Goal: Transaction & Acquisition: Book appointment/travel/reservation

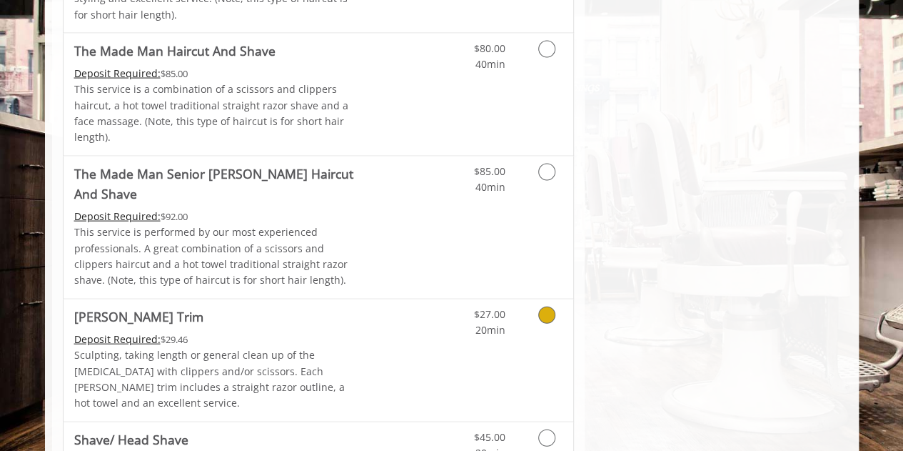
click at [401, 299] on link "Discounted Price" at bounding box center [403, 360] width 85 height 122
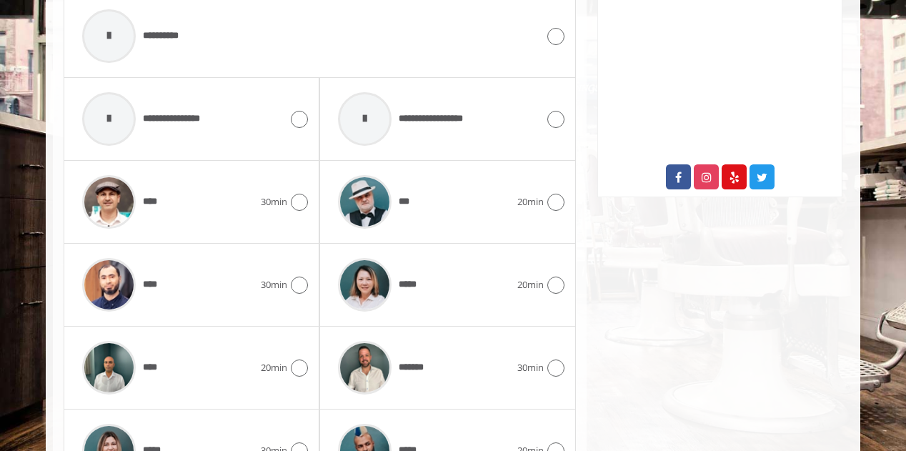
scroll to position [823, 0]
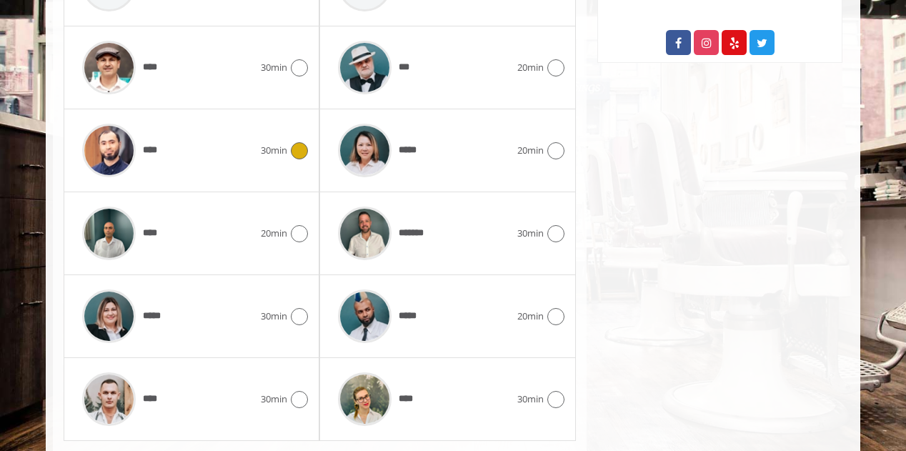
click at [227, 136] on div "****" at bounding box center [168, 150] width 186 height 68
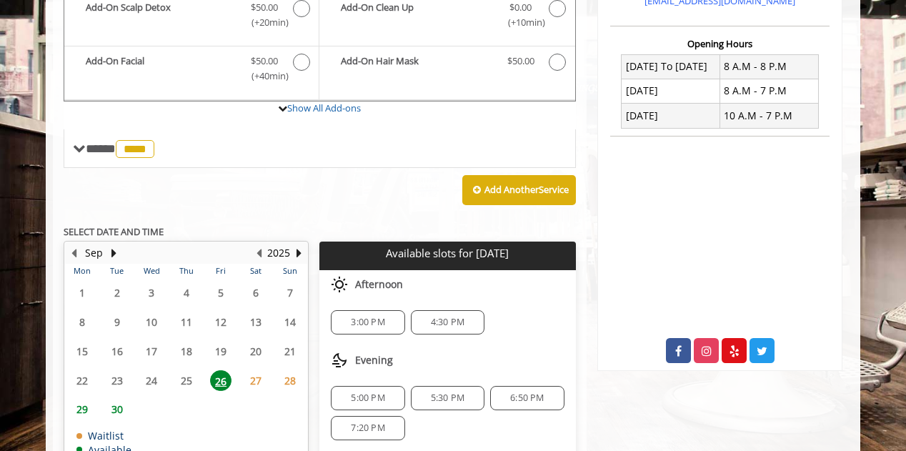
scroll to position [537, 0]
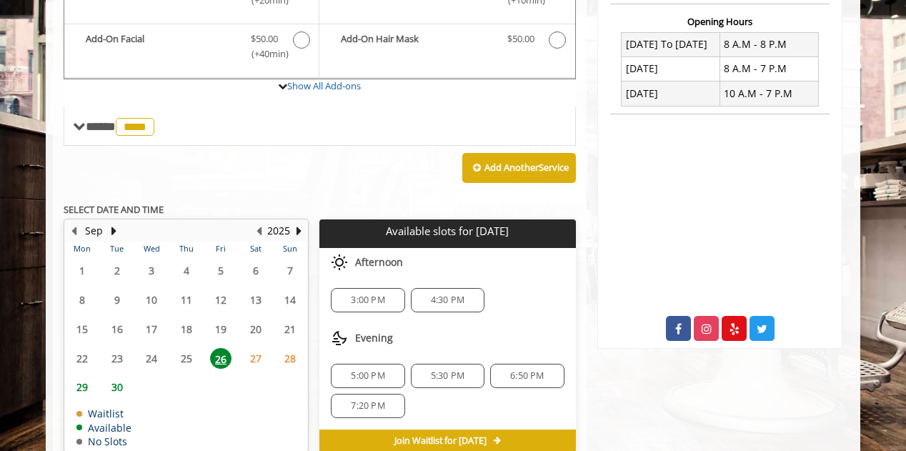
click at [368, 294] on span "3:00 PM" at bounding box center [368, 299] width 34 height 11
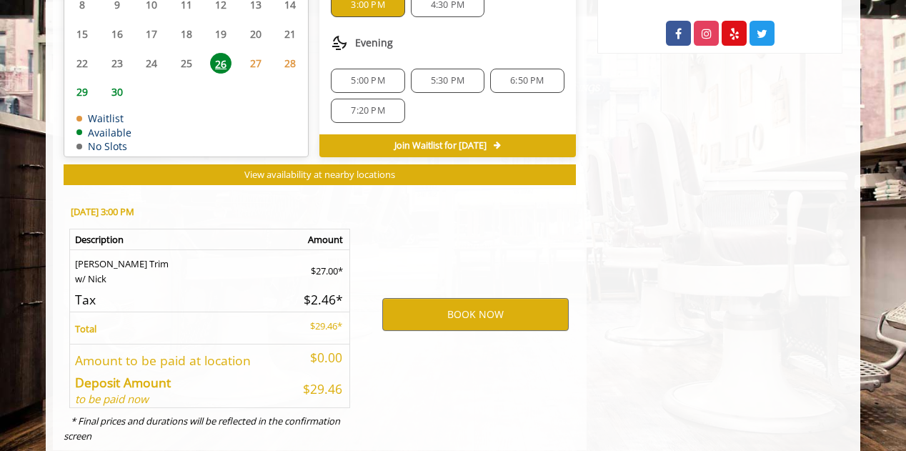
scroll to position [844, 0]
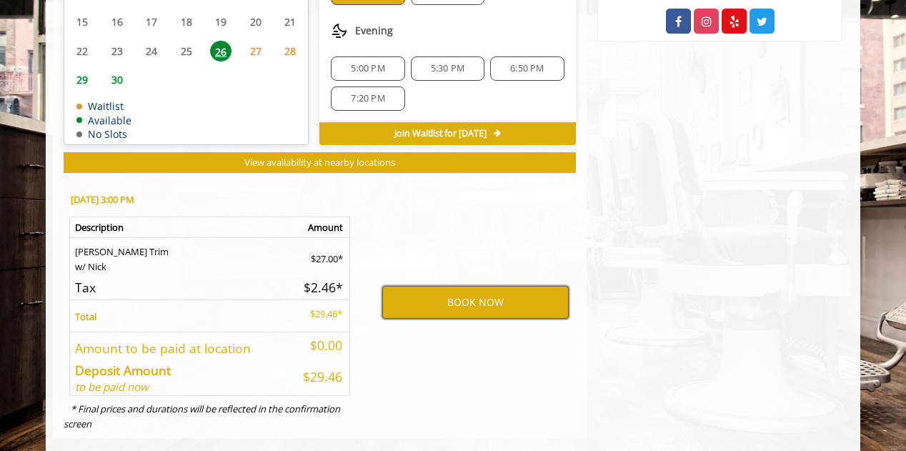
click at [463, 289] on button "BOOK NOW" at bounding box center [475, 302] width 186 height 33
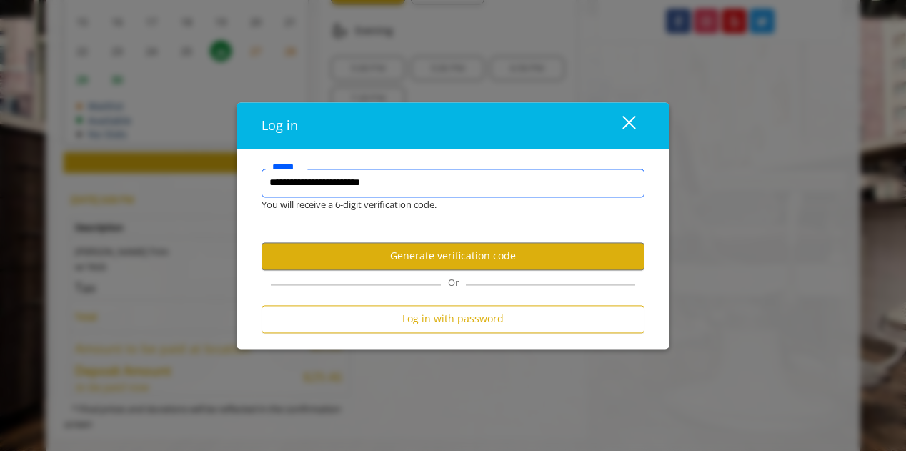
scroll to position [0, 0]
drag, startPoint x: 409, startPoint y: 183, endPoint x: 276, endPoint y: 184, distance: 133.5
click at [278, 184] on input "**********" at bounding box center [452, 183] width 383 height 29
type input "*"
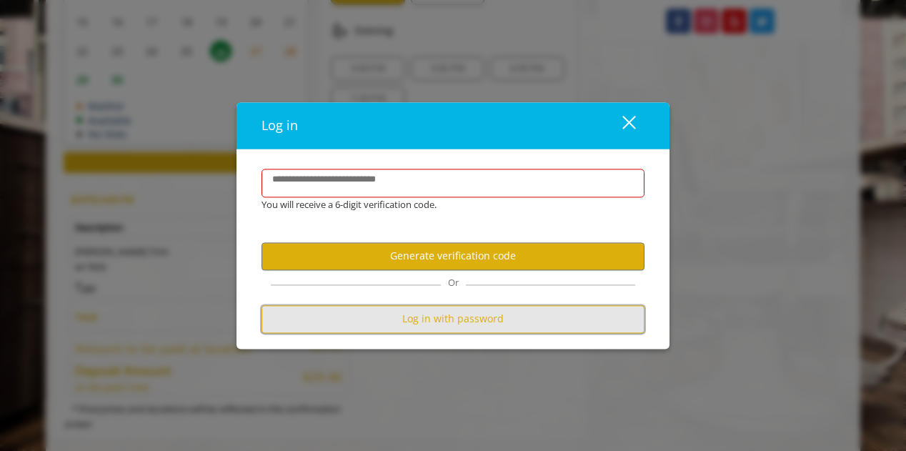
click at [450, 315] on button "Log in with password" at bounding box center [452, 319] width 383 height 28
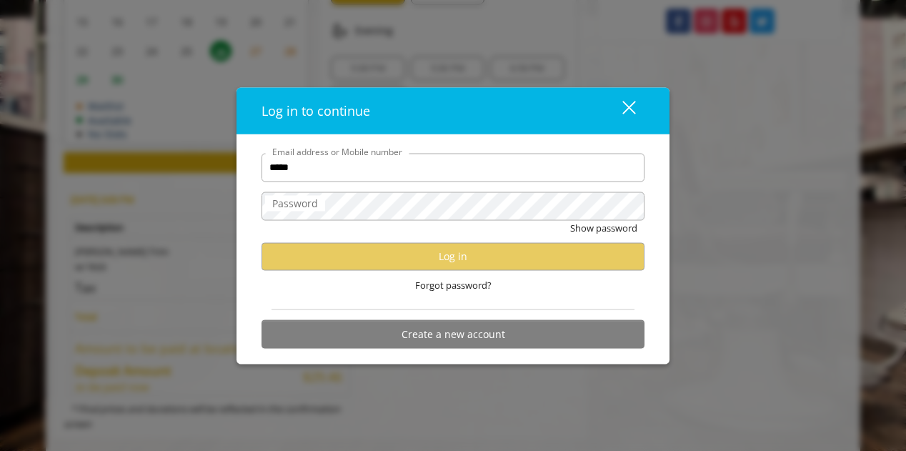
type input "**********"
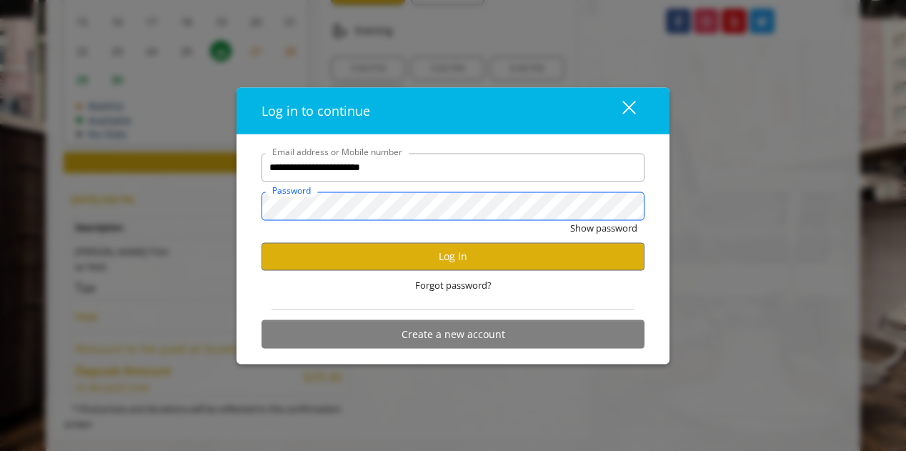
click at [570, 220] on button "Show password" at bounding box center [603, 227] width 67 height 15
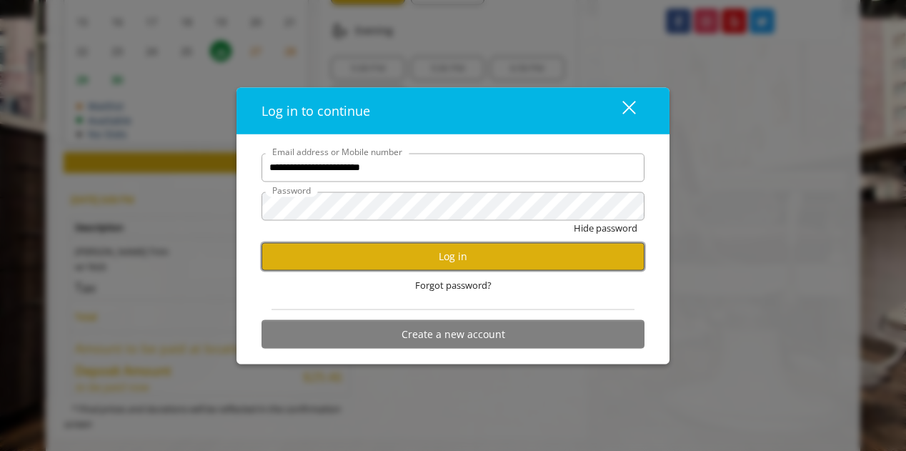
click at [483, 256] on button "Log in" at bounding box center [452, 256] width 383 height 28
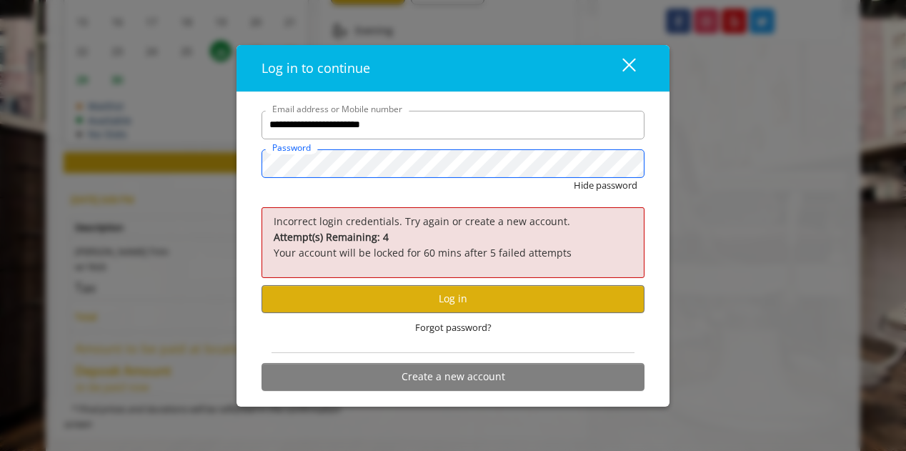
click at [0, 179] on div "**********" at bounding box center [453, 225] width 906 height 451
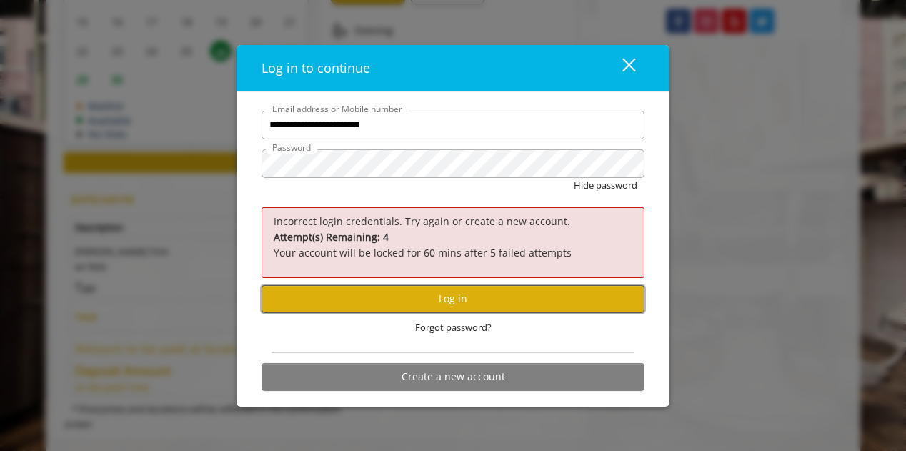
click at [443, 299] on button "Log in" at bounding box center [452, 299] width 383 height 28
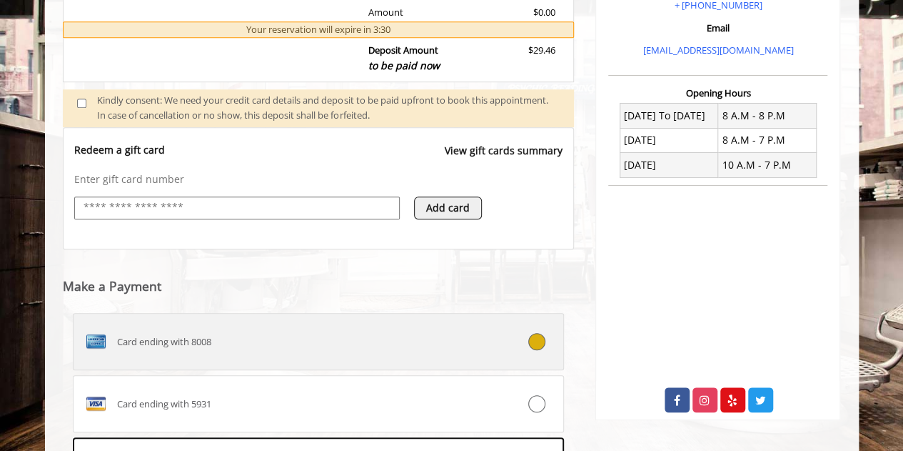
scroll to position [469, 0]
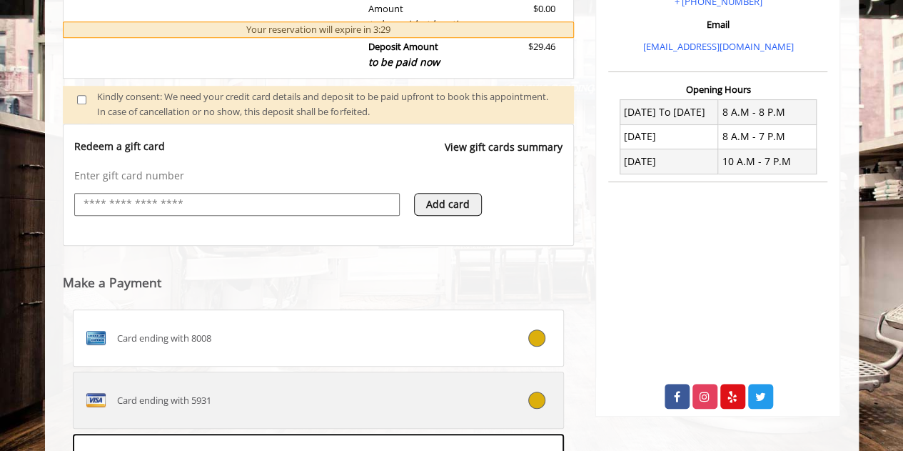
click at [406, 382] on label "Card ending with 5931" at bounding box center [319, 399] width 492 height 57
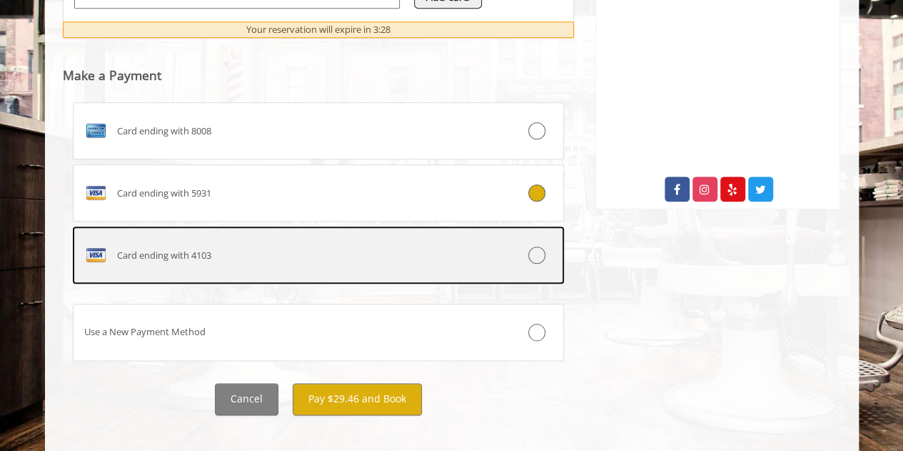
scroll to position [688, 0]
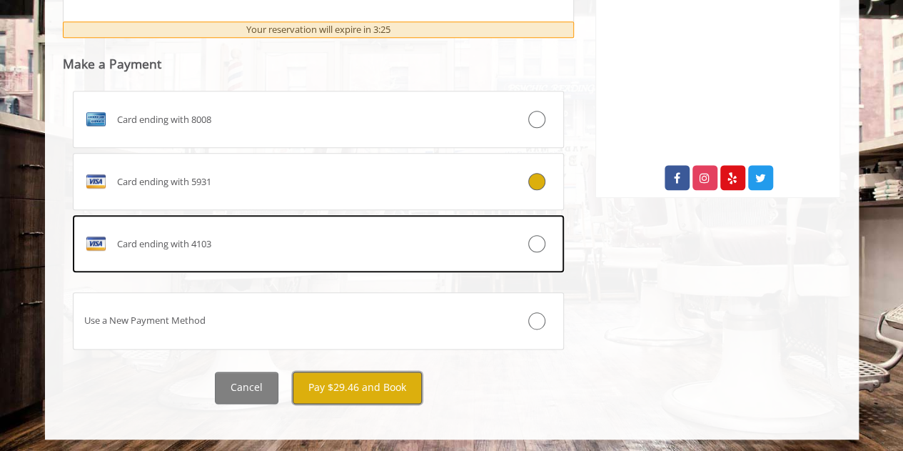
click at [396, 392] on button "Pay $29.46 and Book" at bounding box center [357, 387] width 129 height 32
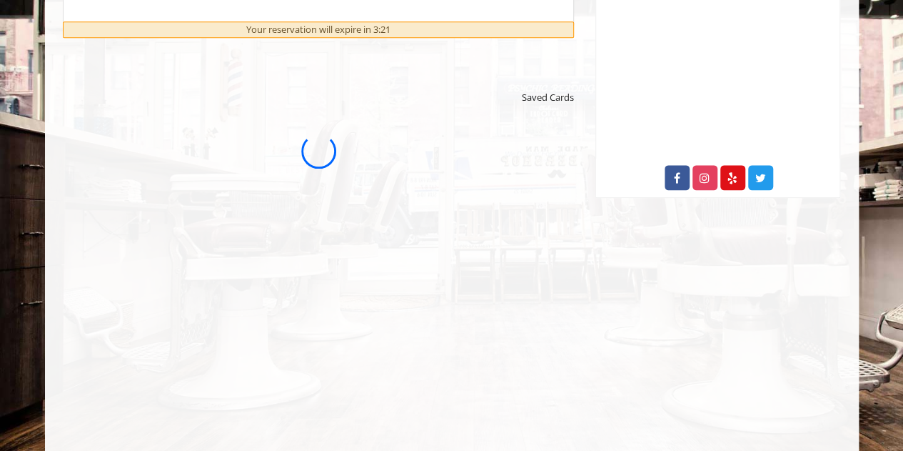
scroll to position [0, 0]
